Goal: Task Accomplishment & Management: Manage account settings

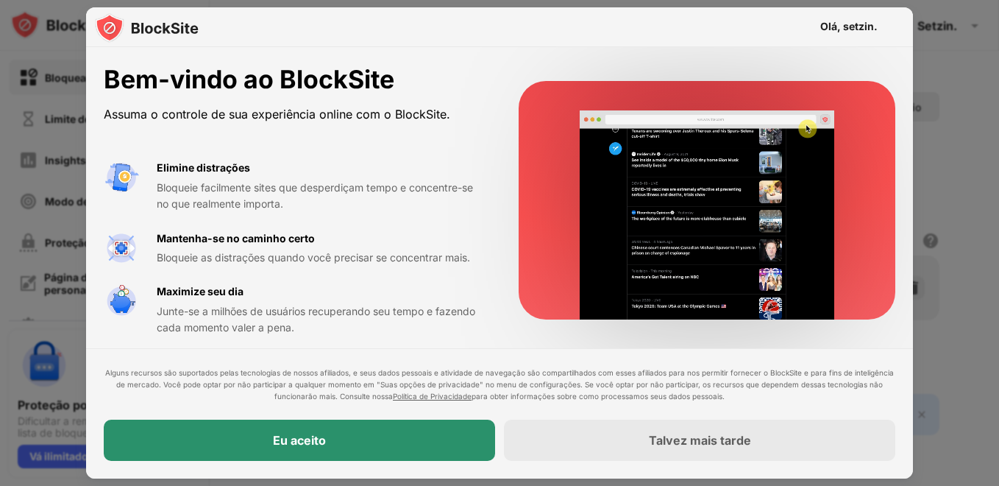
click at [308, 422] on div "Eu aceito" at bounding box center [299, 439] width 391 height 41
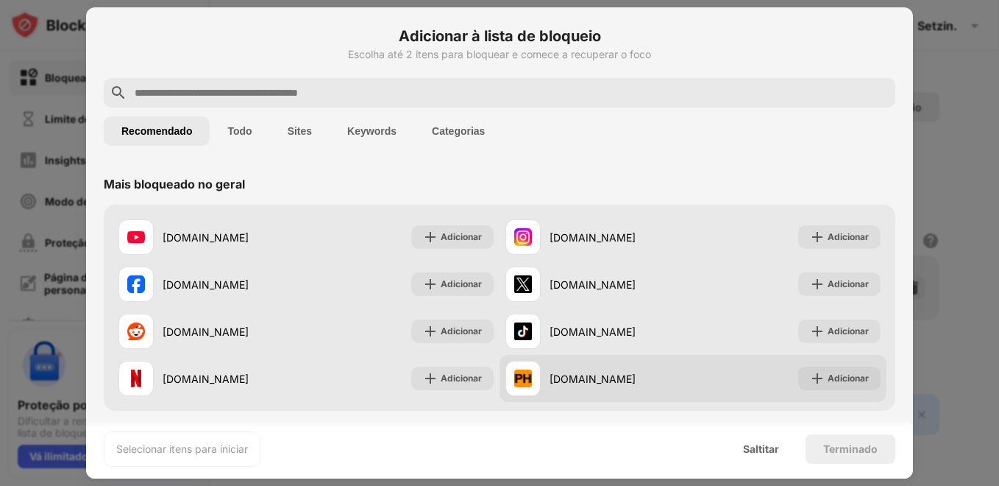
click at [582, 386] on div "[DOMAIN_NAME]" at bounding box center [599, 378] width 188 height 35
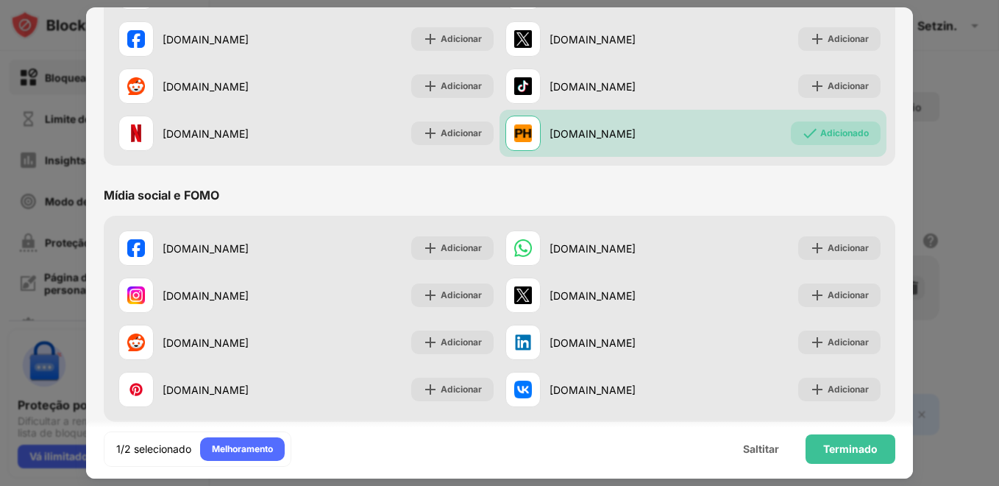
scroll to position [294, 0]
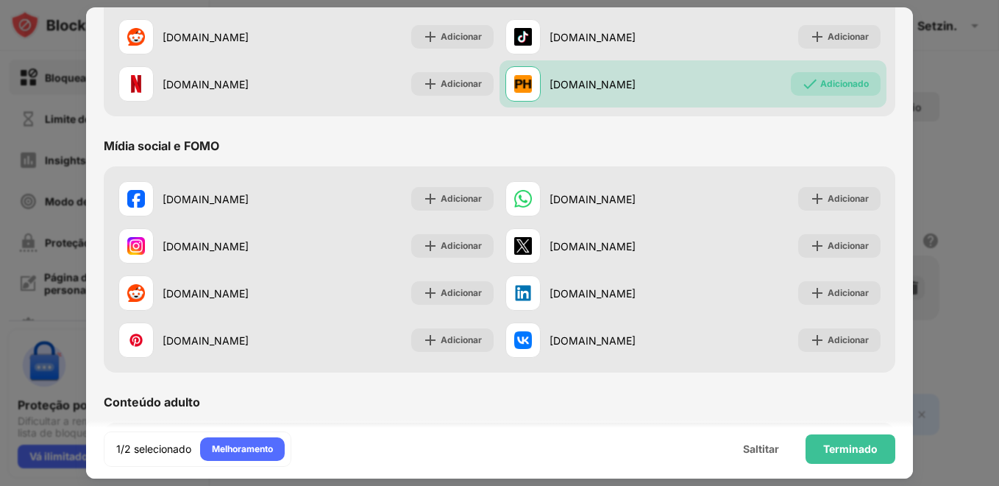
click at [569, 247] on div "[DOMAIN_NAME]" at bounding box center [621, 245] width 143 height 15
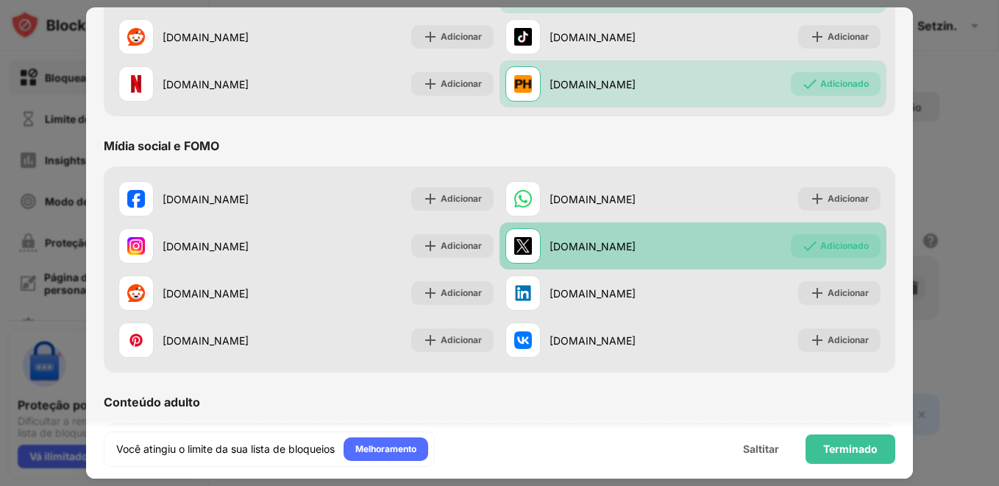
scroll to position [0, 0]
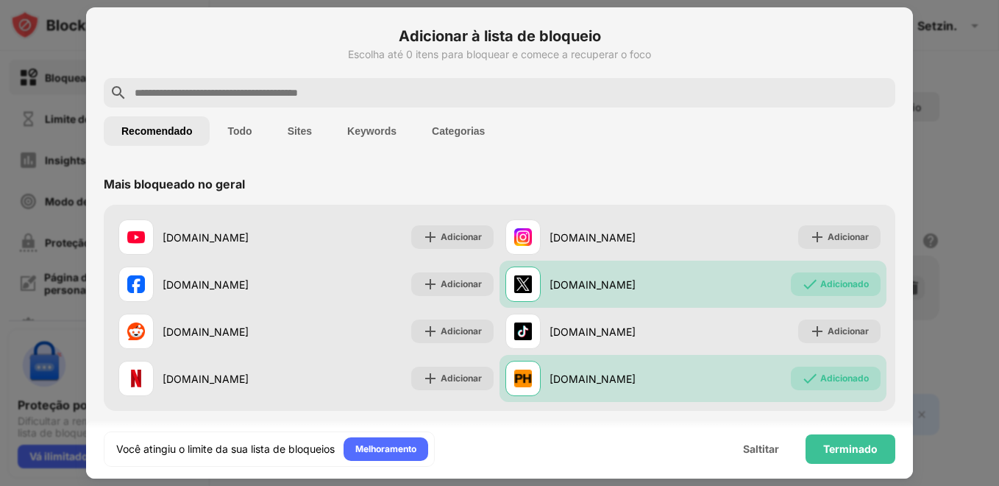
drag, startPoint x: 253, startPoint y: 80, endPoint x: 207, endPoint y: 85, distance: 46.6
click at [207, 85] on input "text" at bounding box center [511, 93] width 756 height 18
drag, startPoint x: 207, startPoint y: 85, endPoint x: 154, endPoint y: 97, distance: 54.4
click at [154, 97] on input "text" at bounding box center [511, 93] width 756 height 18
paste input "**********"
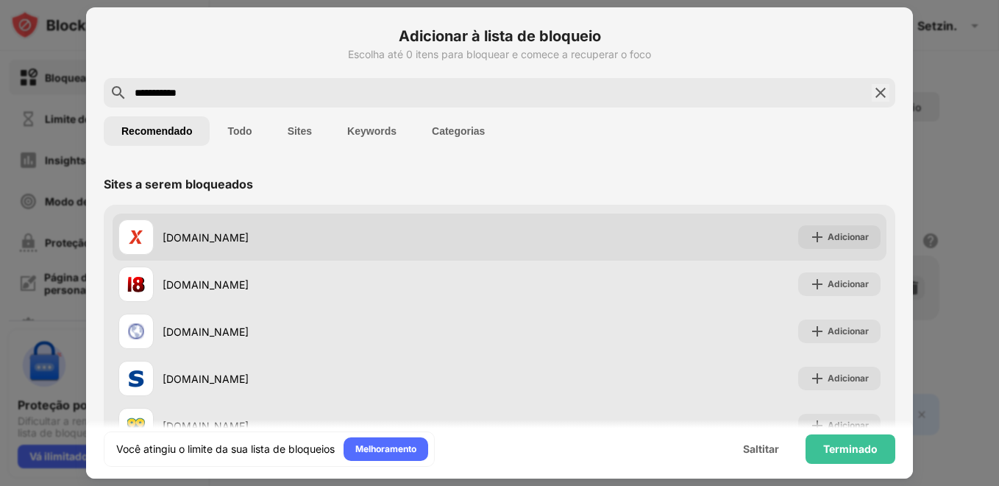
type input "**********"
click at [288, 249] on div "[DOMAIN_NAME]" at bounding box center [308, 236] width 381 height 35
click at [828, 234] on div "Adicionar" at bounding box center [848, 237] width 41 height 15
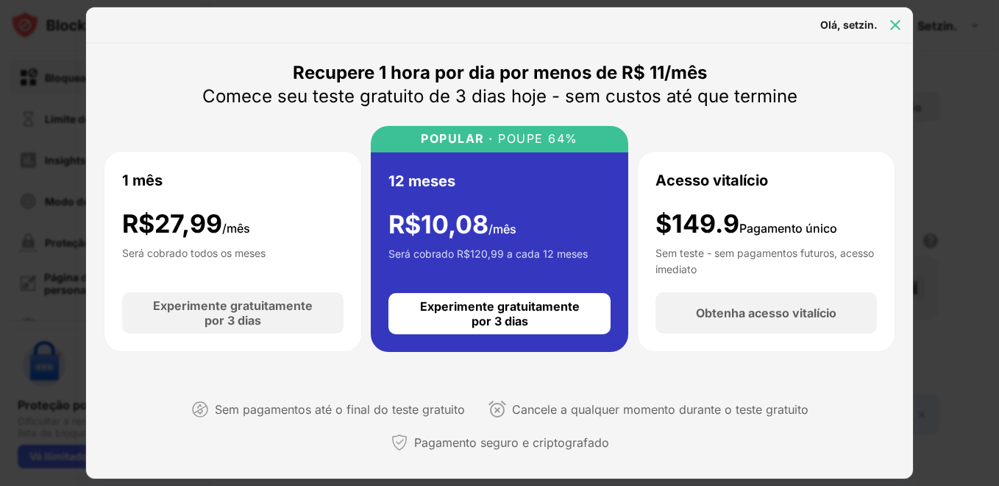
click at [895, 18] on img at bounding box center [895, 25] width 15 height 15
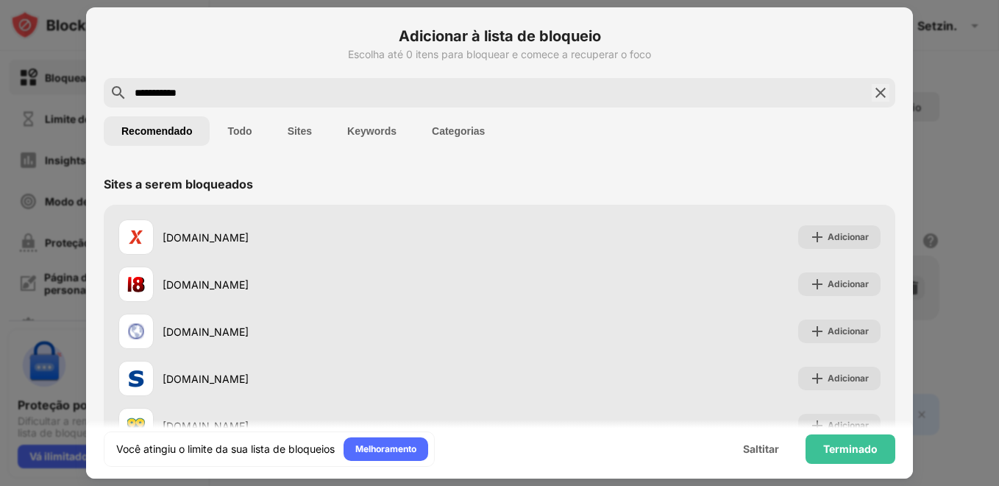
click at [860, 91] on div "**********" at bounding box center [500, 92] width 792 height 29
click at [872, 91] on img at bounding box center [881, 93] width 18 height 18
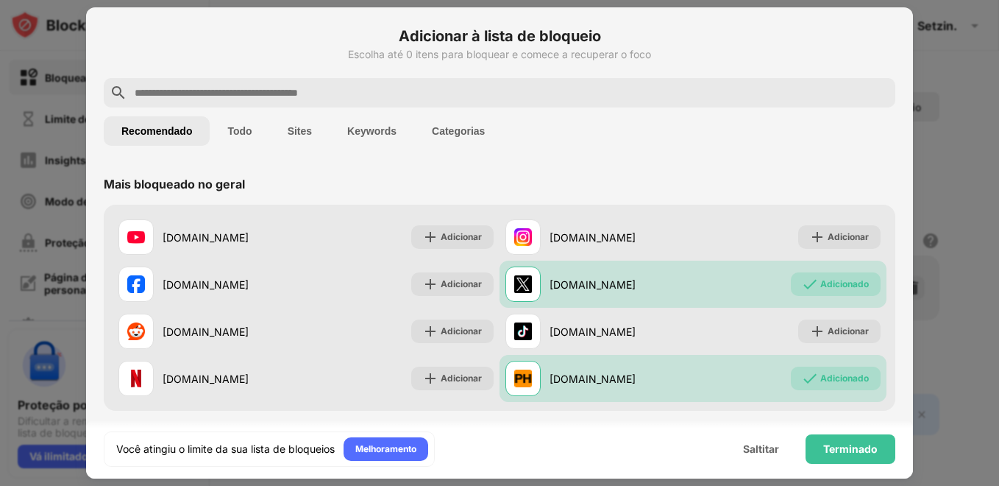
click at [960, 81] on div at bounding box center [499, 243] width 999 height 486
click at [957, 45] on div at bounding box center [499, 243] width 999 height 486
click at [756, 453] on div "Saltitar" at bounding box center [761, 449] width 36 height 12
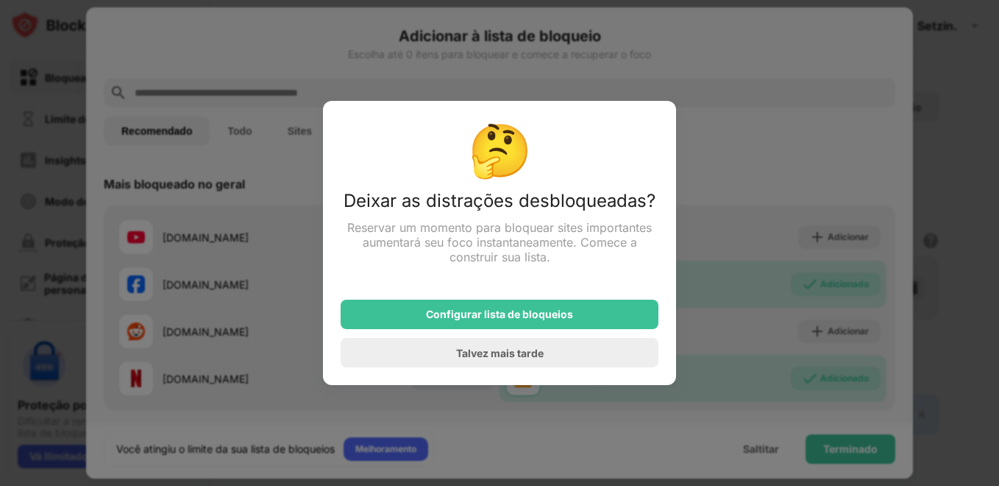
click at [301, 211] on div at bounding box center [499, 243] width 999 height 486
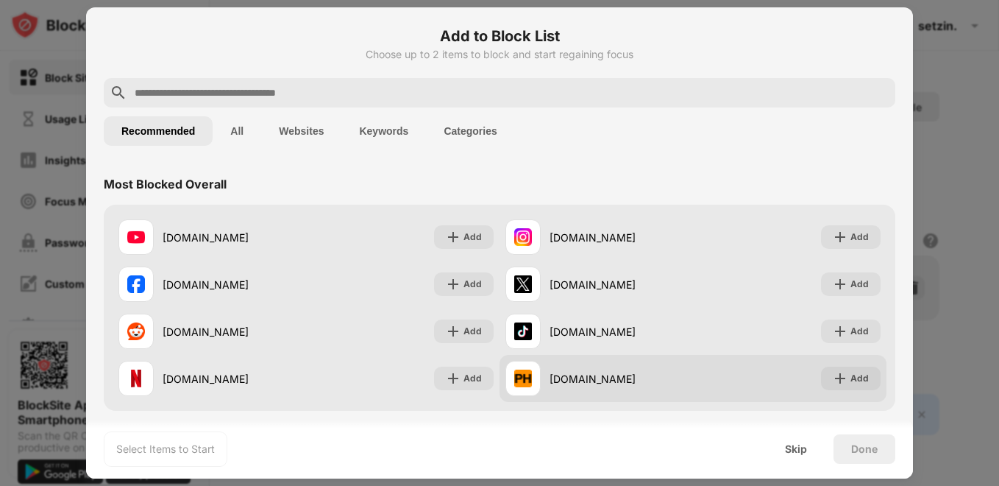
click at [625, 384] on div "[DOMAIN_NAME]" at bounding box center [621, 378] width 143 height 15
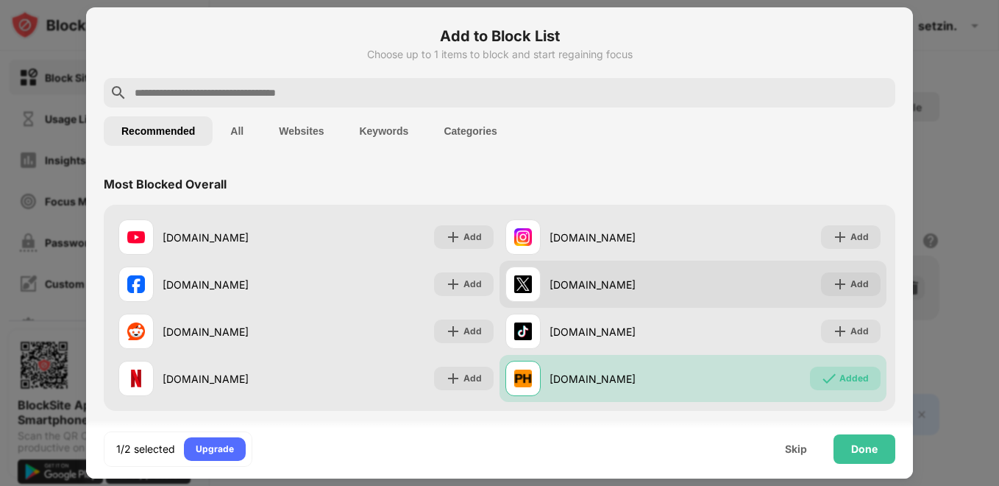
click at [676, 279] on div "[DOMAIN_NAME]" at bounding box center [621, 284] width 143 height 15
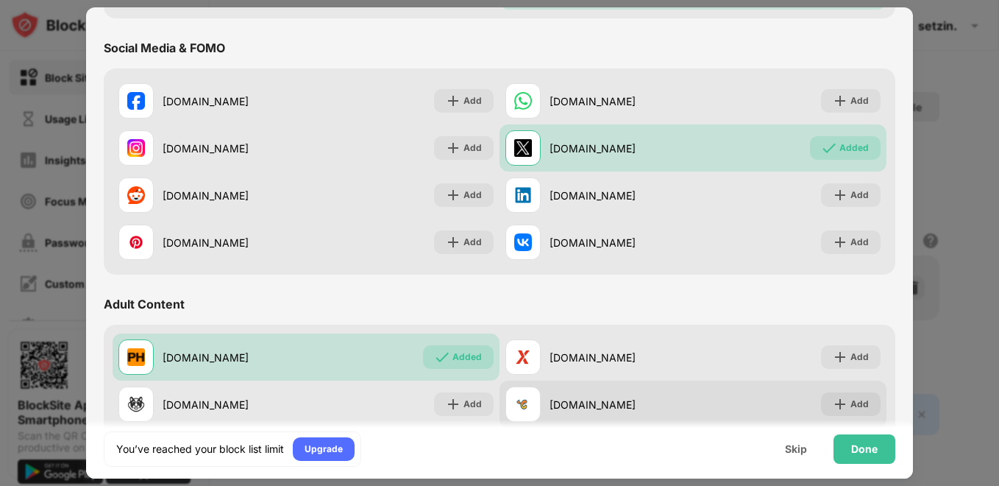
scroll to position [539, 0]
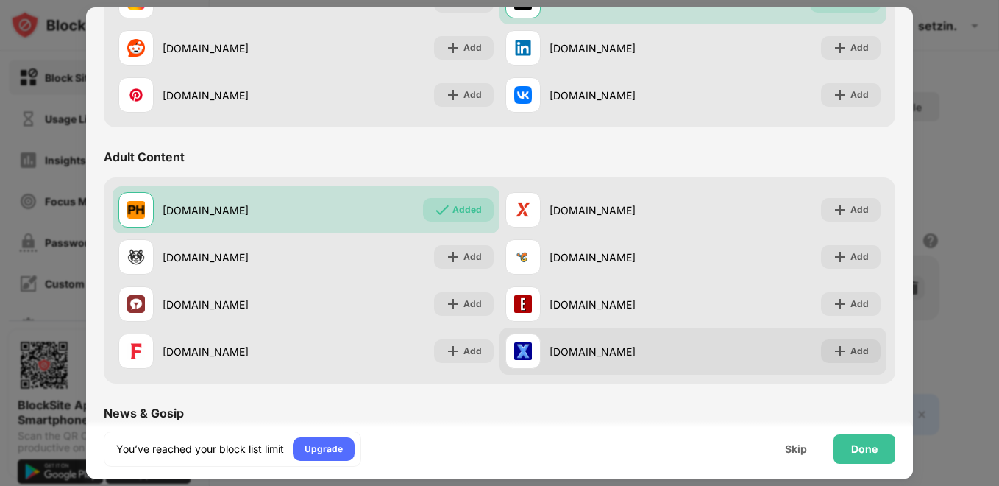
click at [617, 357] on div "[DOMAIN_NAME]" at bounding box center [621, 351] width 143 height 15
click at [608, 359] on div "[DOMAIN_NAME]" at bounding box center [599, 350] width 188 height 35
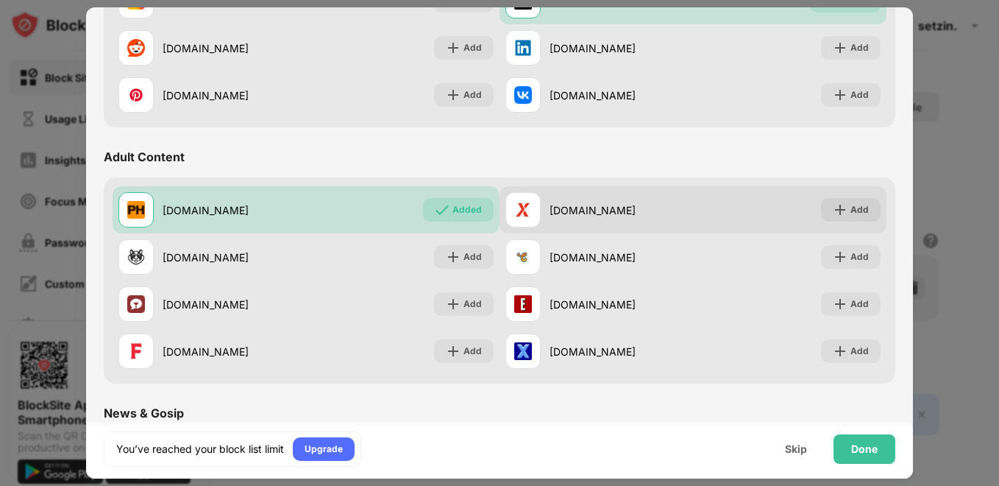
click at [711, 213] on div "xvideos.com Add" at bounding box center [693, 209] width 387 height 47
drag, startPoint x: 828, startPoint y: 203, endPoint x: 828, endPoint y: 222, distance: 19.1
click at [833, 208] on img at bounding box center [840, 209] width 15 height 15
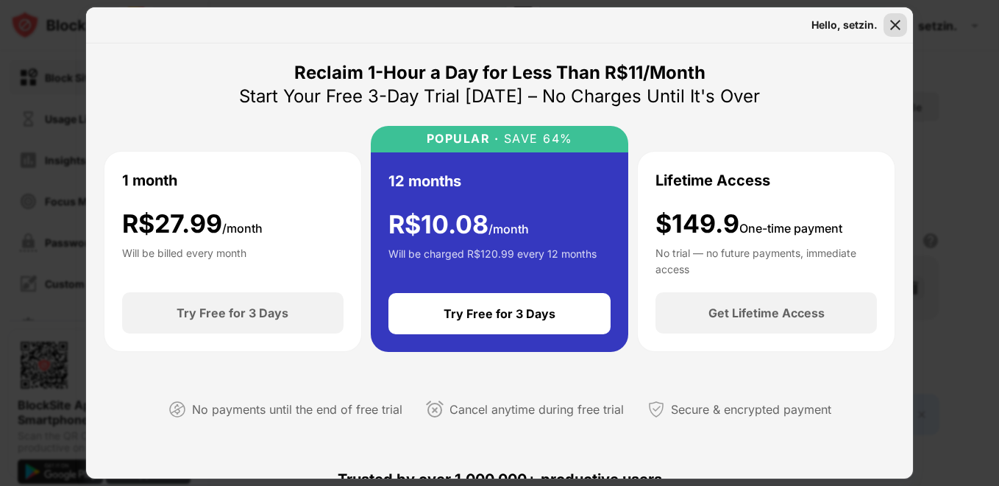
click at [892, 29] on img at bounding box center [895, 25] width 15 height 15
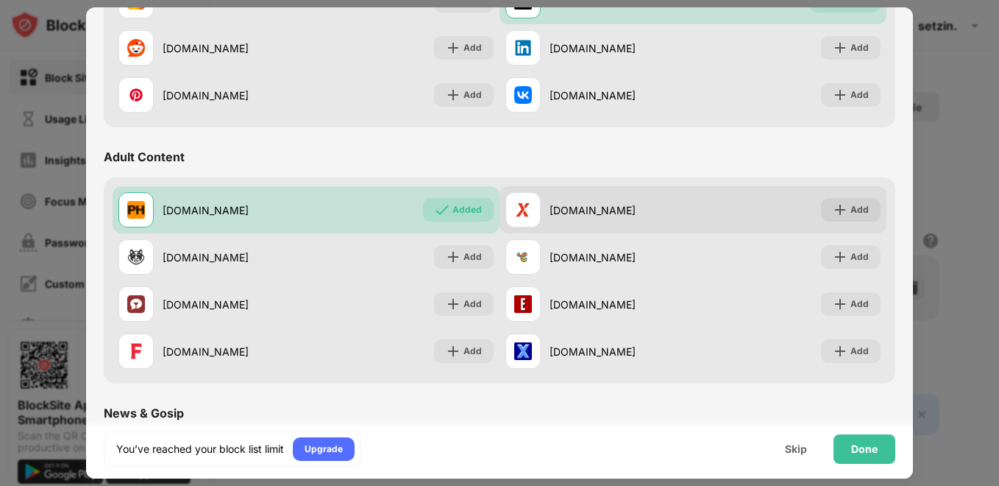
click at [529, 198] on div at bounding box center [522, 209] width 35 height 35
click at [603, 207] on div "[DOMAIN_NAME]" at bounding box center [621, 209] width 143 height 15
click at [717, 206] on div "xvideos.com Add" at bounding box center [693, 209] width 387 height 47
click at [774, 212] on div "xvideos.com Add" at bounding box center [693, 209] width 387 height 47
click at [766, 216] on div "xvideos.com Add" at bounding box center [693, 209] width 387 height 47
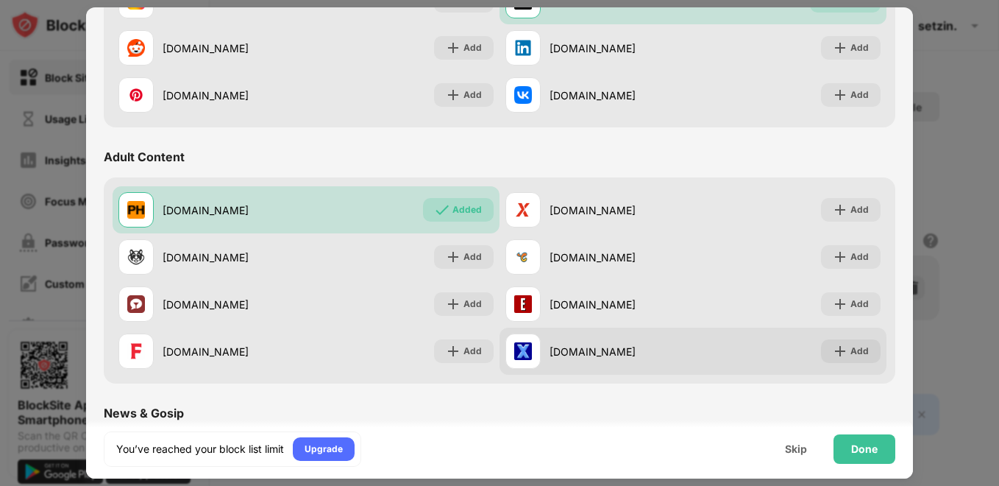
click at [632, 357] on div "[DOMAIN_NAME]" at bounding box center [621, 351] width 143 height 15
click at [569, 357] on div "[DOMAIN_NAME]" at bounding box center [621, 351] width 143 height 15
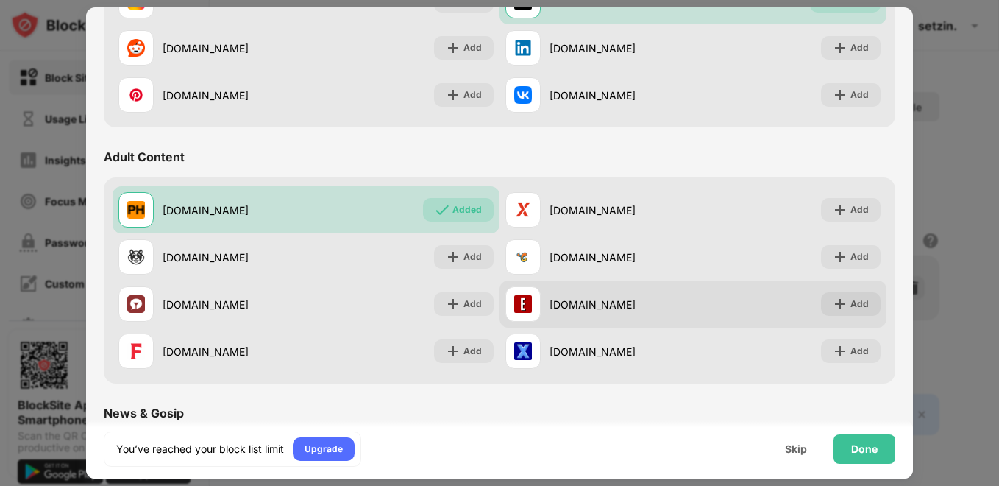
click at [582, 312] on div "[DOMAIN_NAME]" at bounding box center [599, 303] width 188 height 35
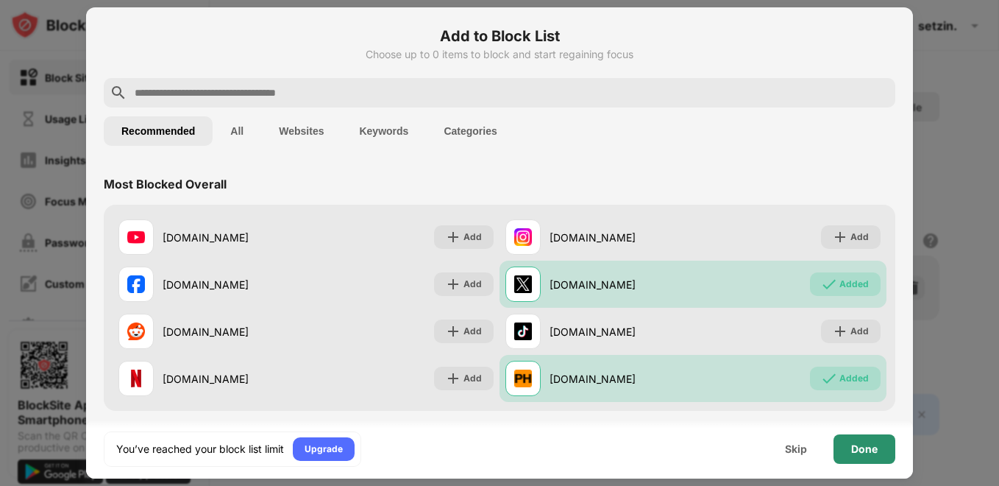
click at [870, 458] on div "Done" at bounding box center [865, 448] width 62 height 29
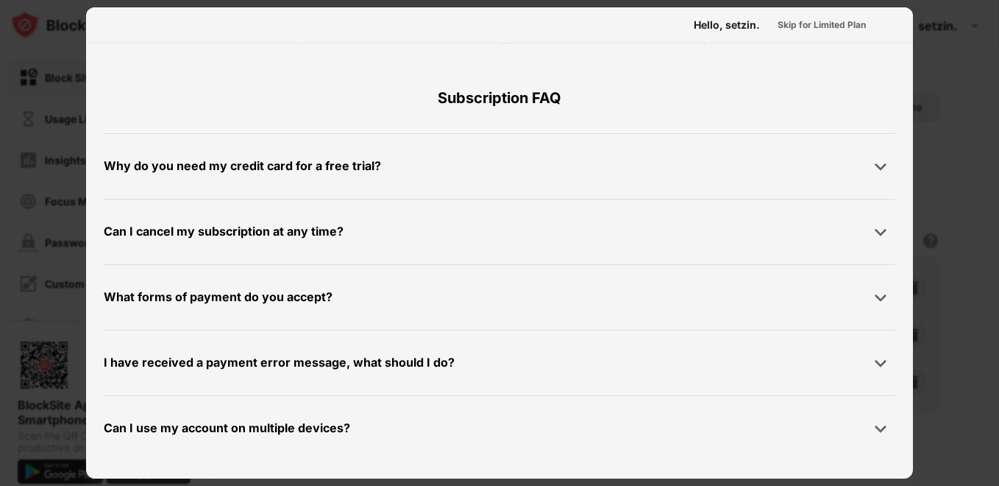
scroll to position [424, 0]
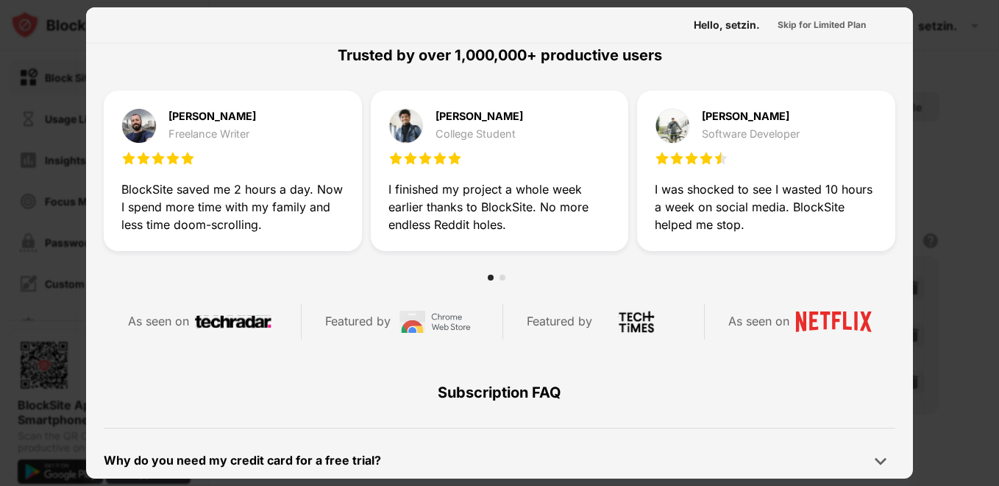
click at [946, 41] on div at bounding box center [499, 243] width 999 height 486
